Goal: Entertainment & Leisure: Consume media (video, audio)

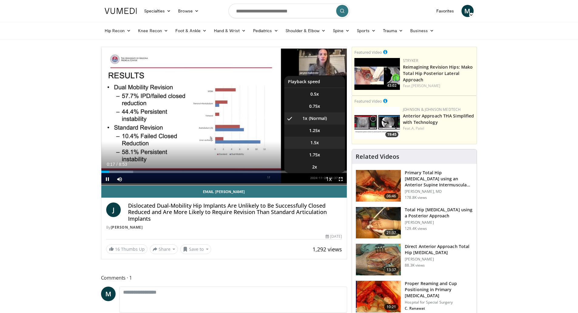
click at [321, 145] on li "1.5x" at bounding box center [314, 143] width 61 height 12
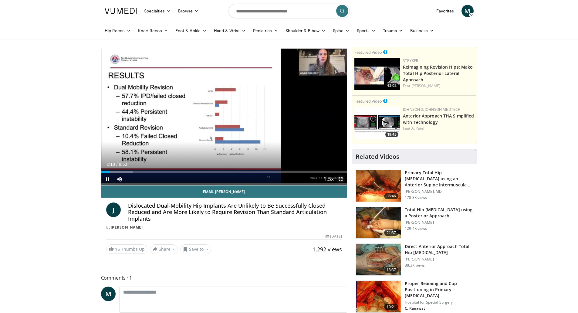
click at [341, 178] on span "Video Player" at bounding box center [341, 179] width 12 height 12
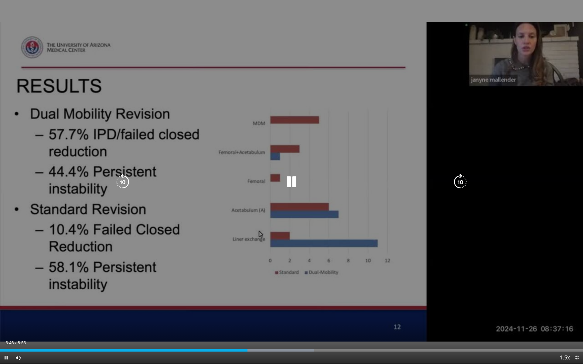
click at [339, 179] on div "Video Player" at bounding box center [292, 182] width 350 height 12
click at [253, 165] on div "10 seconds Tap to unmute" at bounding box center [291, 182] width 583 height 364
click at [108, 180] on div "10 seconds Tap to unmute" at bounding box center [291, 182] width 583 height 364
click at [139, 53] on div "40 seconds Tap to unmute" at bounding box center [291, 182] width 583 height 364
click at [149, 63] on div "40 seconds Tap to unmute" at bounding box center [291, 182] width 583 height 364
